Goal: Task Accomplishment & Management: Complete application form

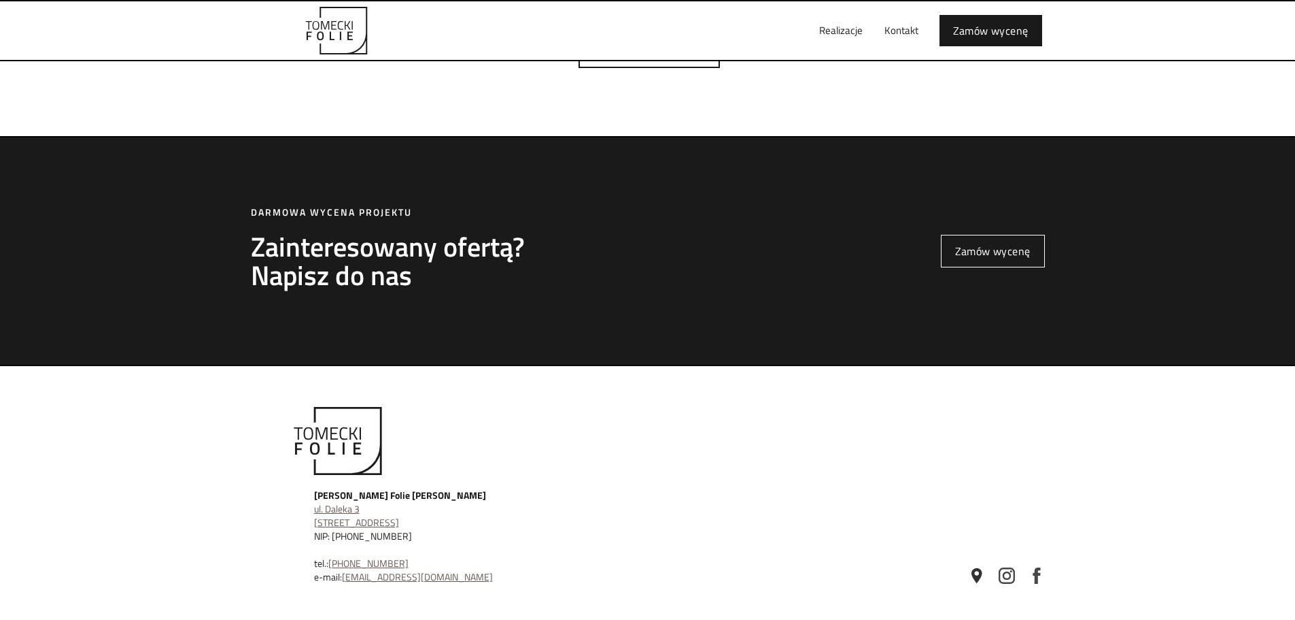
scroll to position [3929, 0]
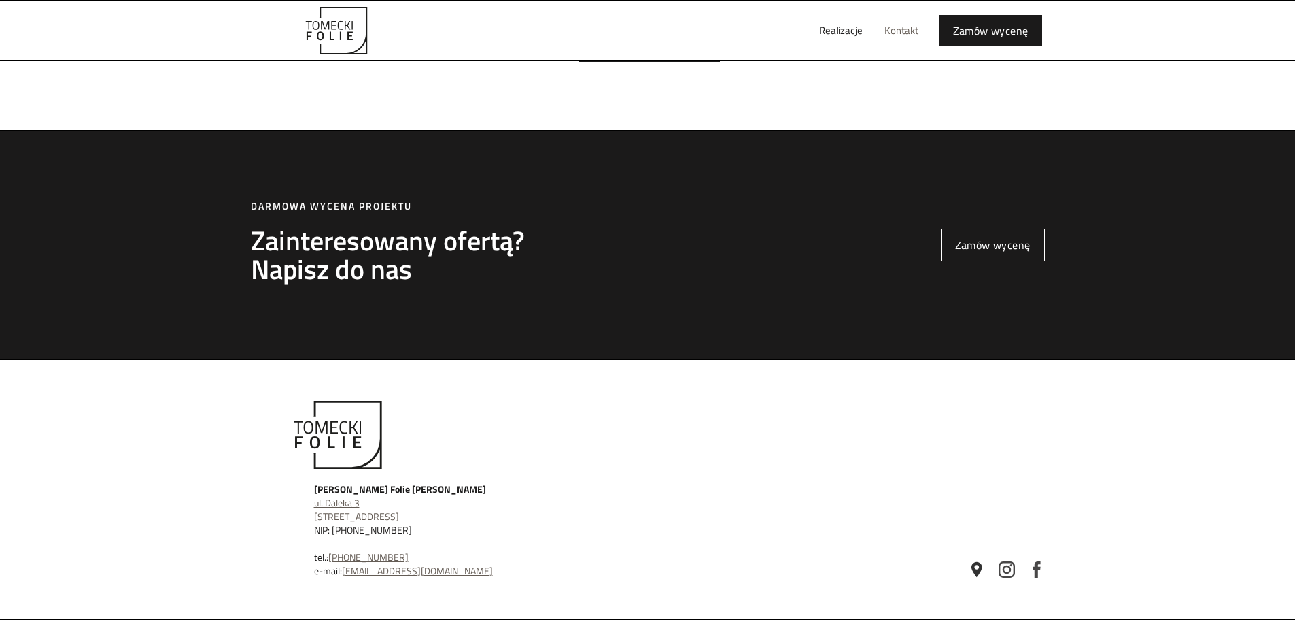
click at [918, 33] on link "Kontakt" at bounding box center [902, 31] width 56 height 44
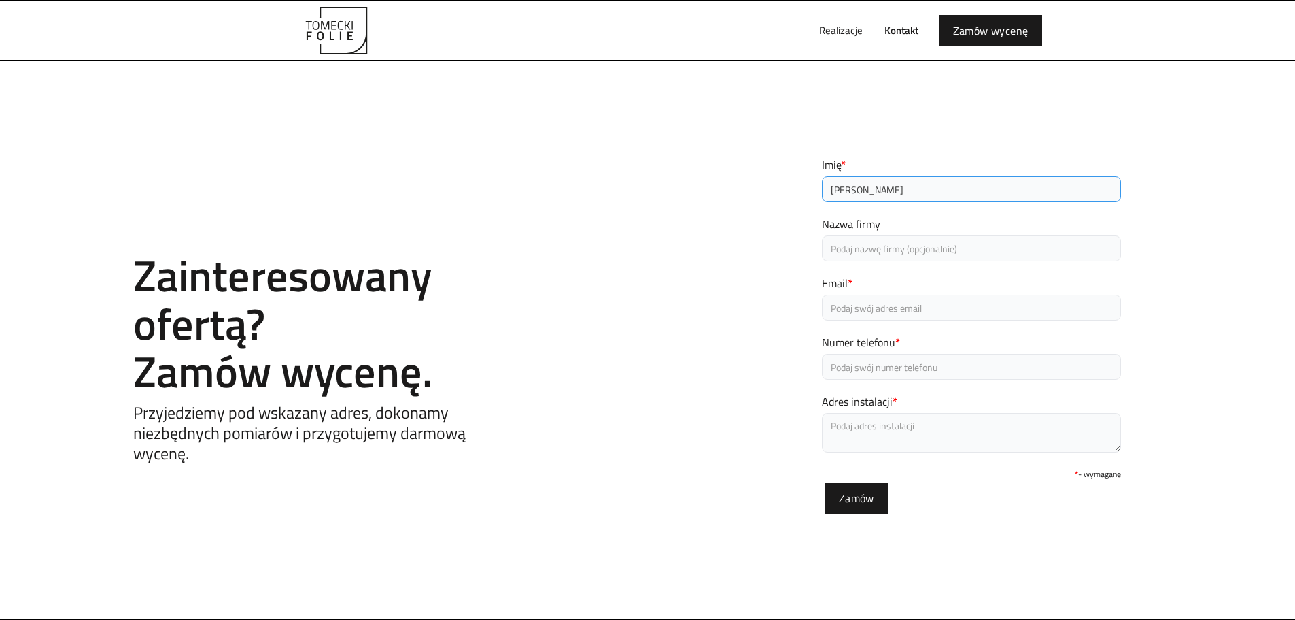
type input "Wojciech Lenartowski"
type input "Rehasport"
type input "wojciech.lenartowski@rehasport.pl"
type input "663212212"
click at [836, 423] on textarea "Adres instalacji *" at bounding box center [971, 432] width 299 height 39
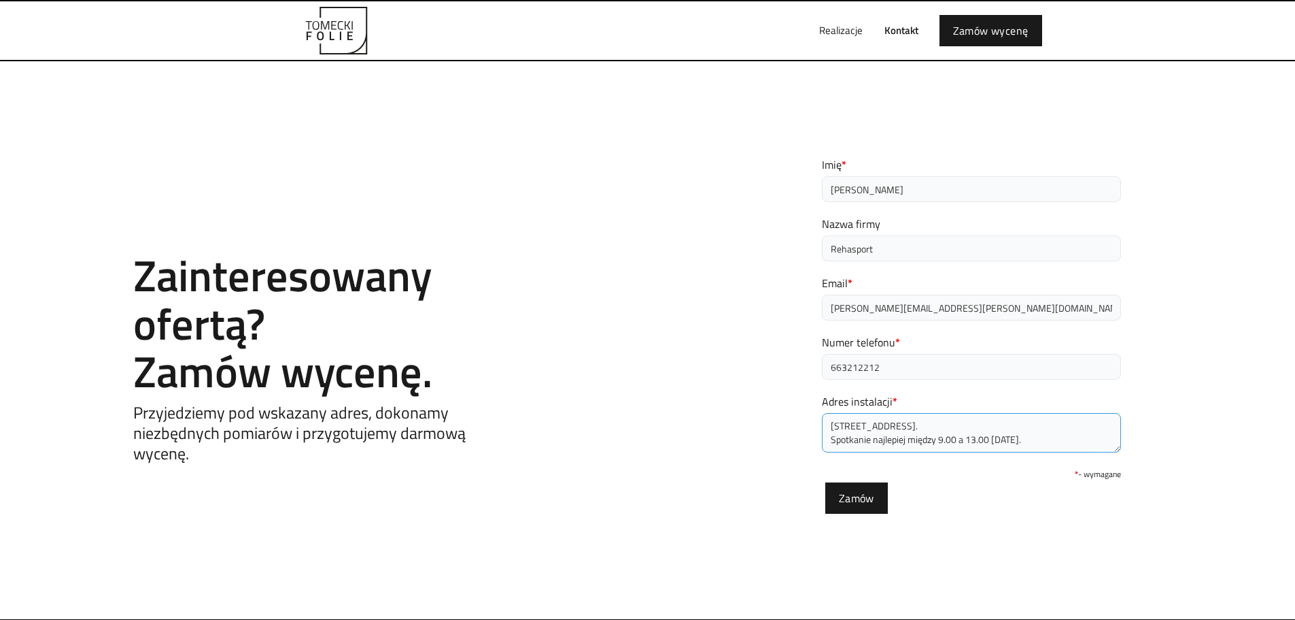
type textarea "Rakietowa 38, Wrocław. Spotkanie najlepiej między 9.00 a 13.00 w poniedziałek."
click at [1232, 405] on div "Contact Zainteresowany ofertą? Zamów wycenę. Przyjedziemy pod wskazany adres, d…" at bounding box center [647, 340] width 1295 height 422
click at [865, 498] on input "Zamów" at bounding box center [857, 495] width 63 height 31
type input "Proszę czekać..."
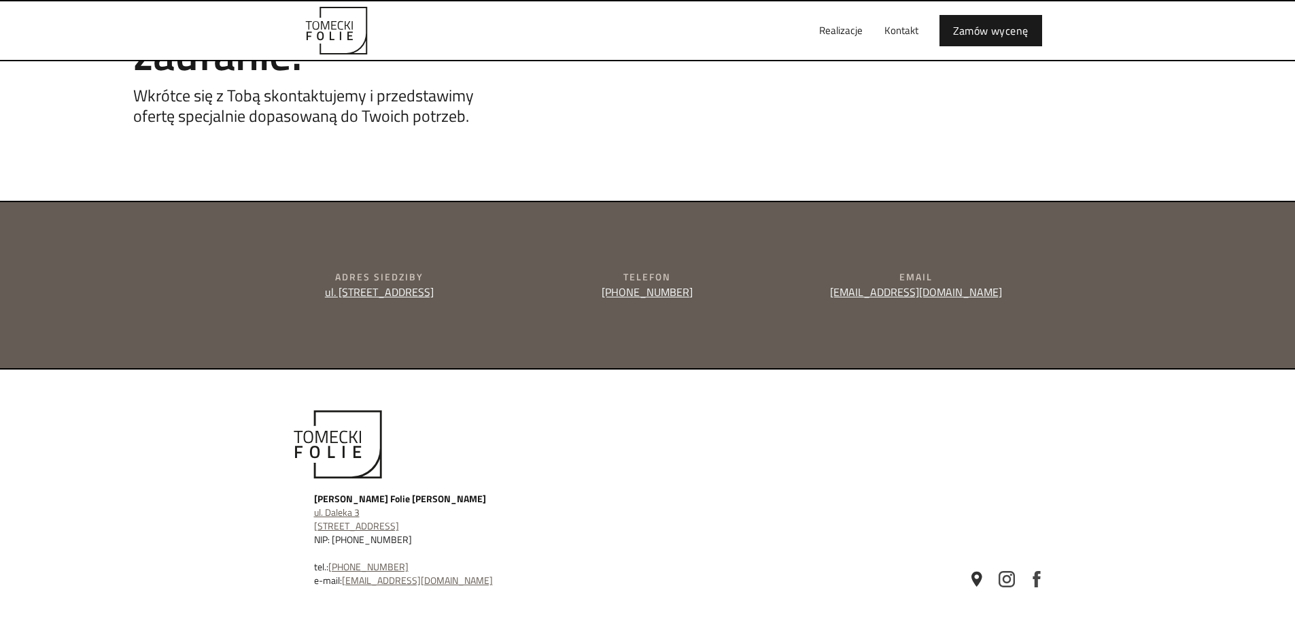
scroll to position [197, 0]
